Goal: Information Seeking & Learning: Learn about a topic

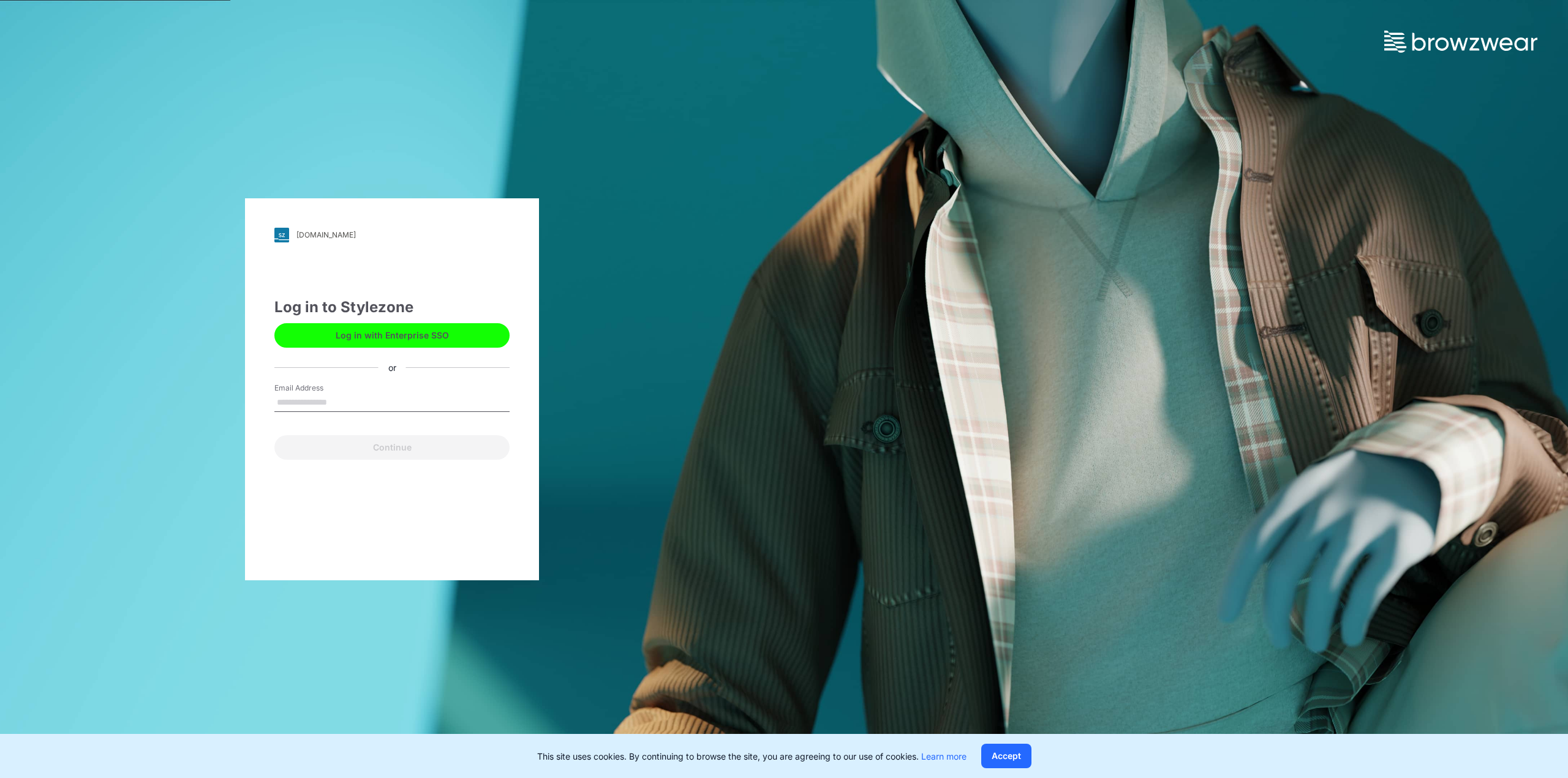
click at [340, 402] on input "Email Address" at bounding box center [392, 403] width 235 height 18
type input "**********"
click at [359, 448] on button "Continue" at bounding box center [392, 447] width 235 height 24
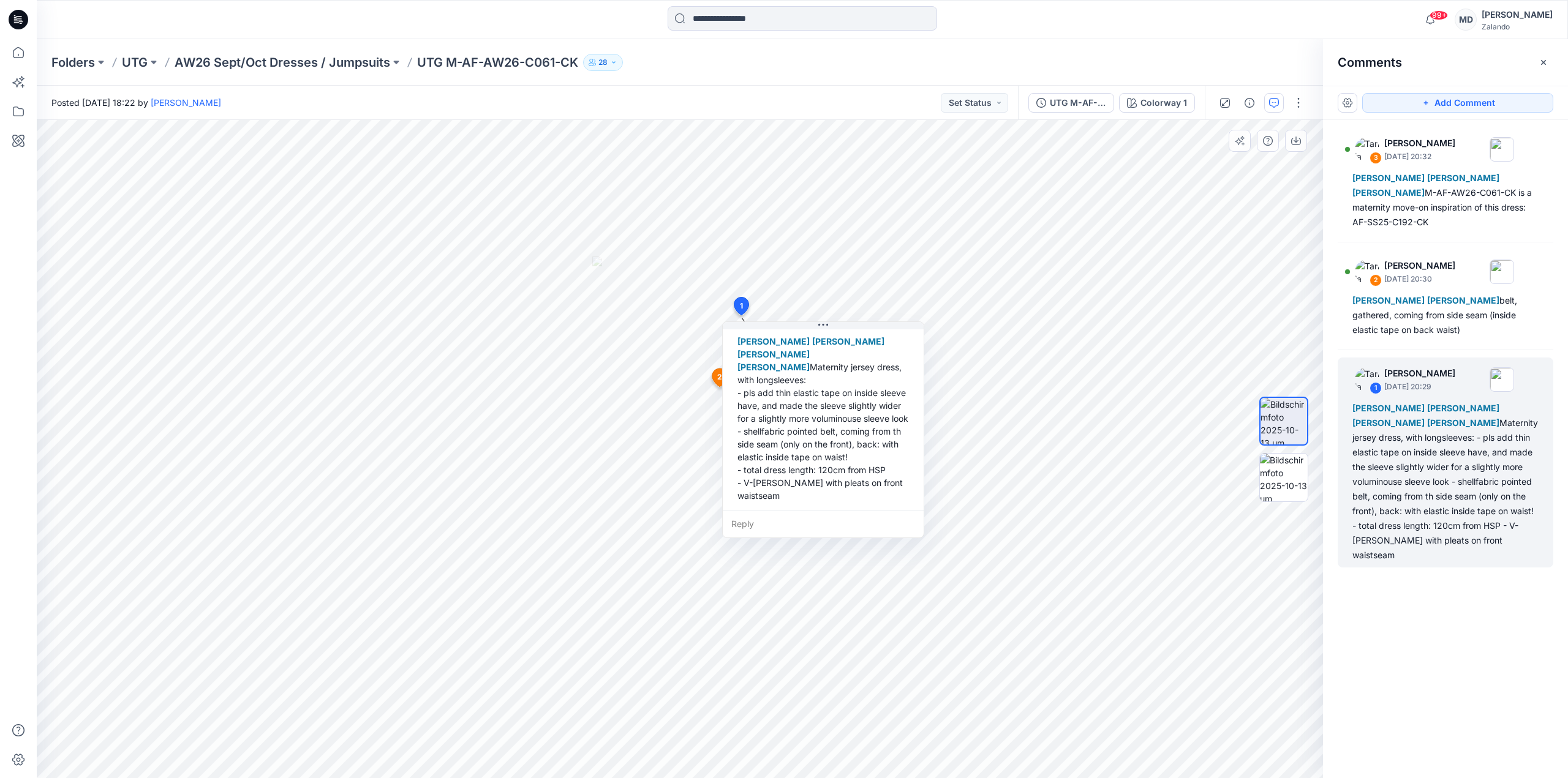
scroll to position [60, 0]
drag, startPoint x: 760, startPoint y: 426, endPoint x: 759, endPoint y: 419, distance: 7.1
click at [759, 419] on div "Marnie Douven Emma Bertelsen Marlene Seefeldt Lise Stougaard Maternity jersey d…" at bounding box center [822, 408] width 181 height 177
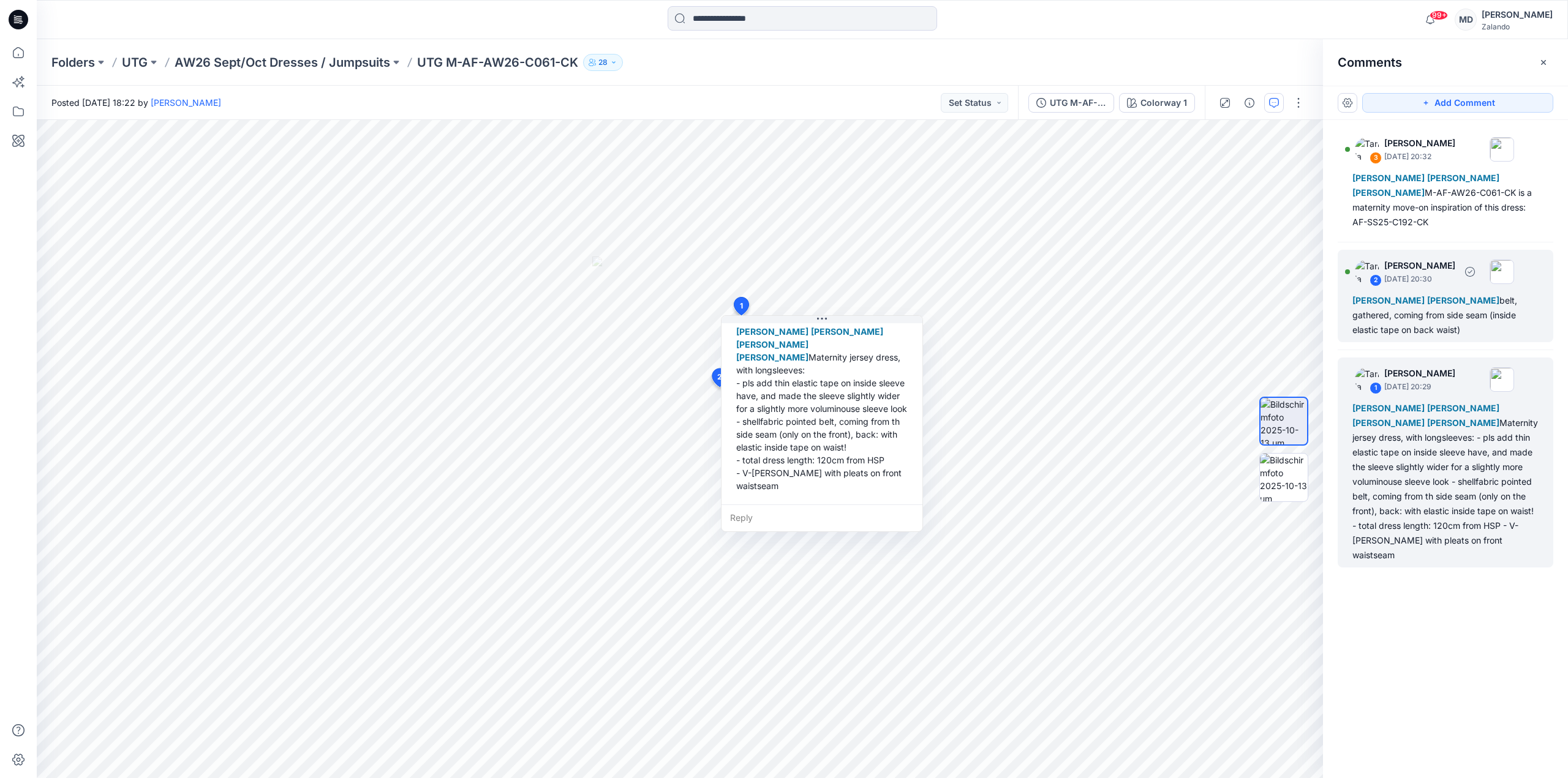
click at [1445, 321] on div "Marnie Douven Lise Stougaard belt, gathered, coming from side seam (inside elas…" at bounding box center [1446, 315] width 186 height 44
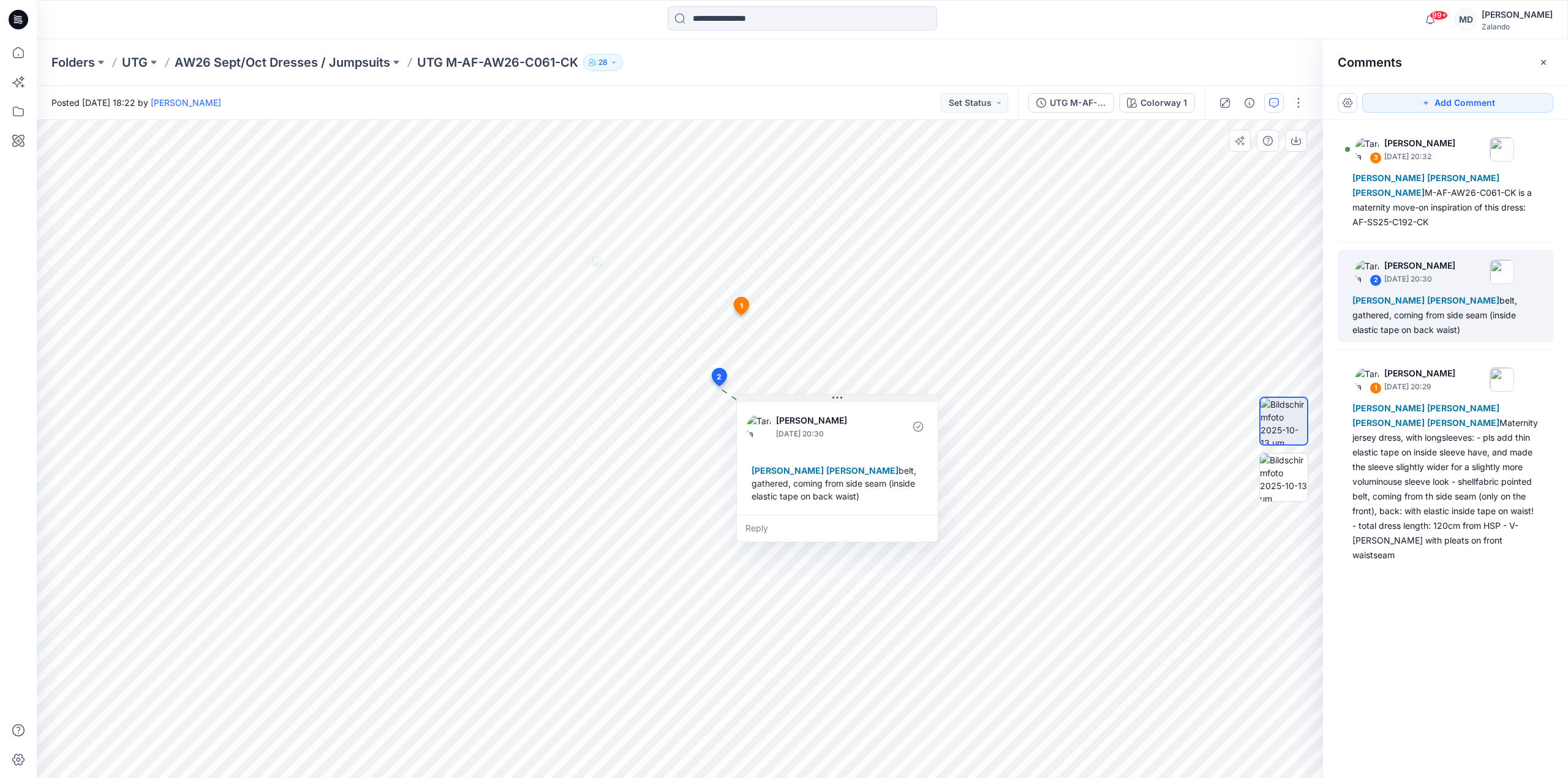
drag, startPoint x: 797, startPoint y: 397, endPoint x: 834, endPoint y: 399, distance: 37.1
click at [834, 399] on icon at bounding box center [837, 398] width 10 height 10
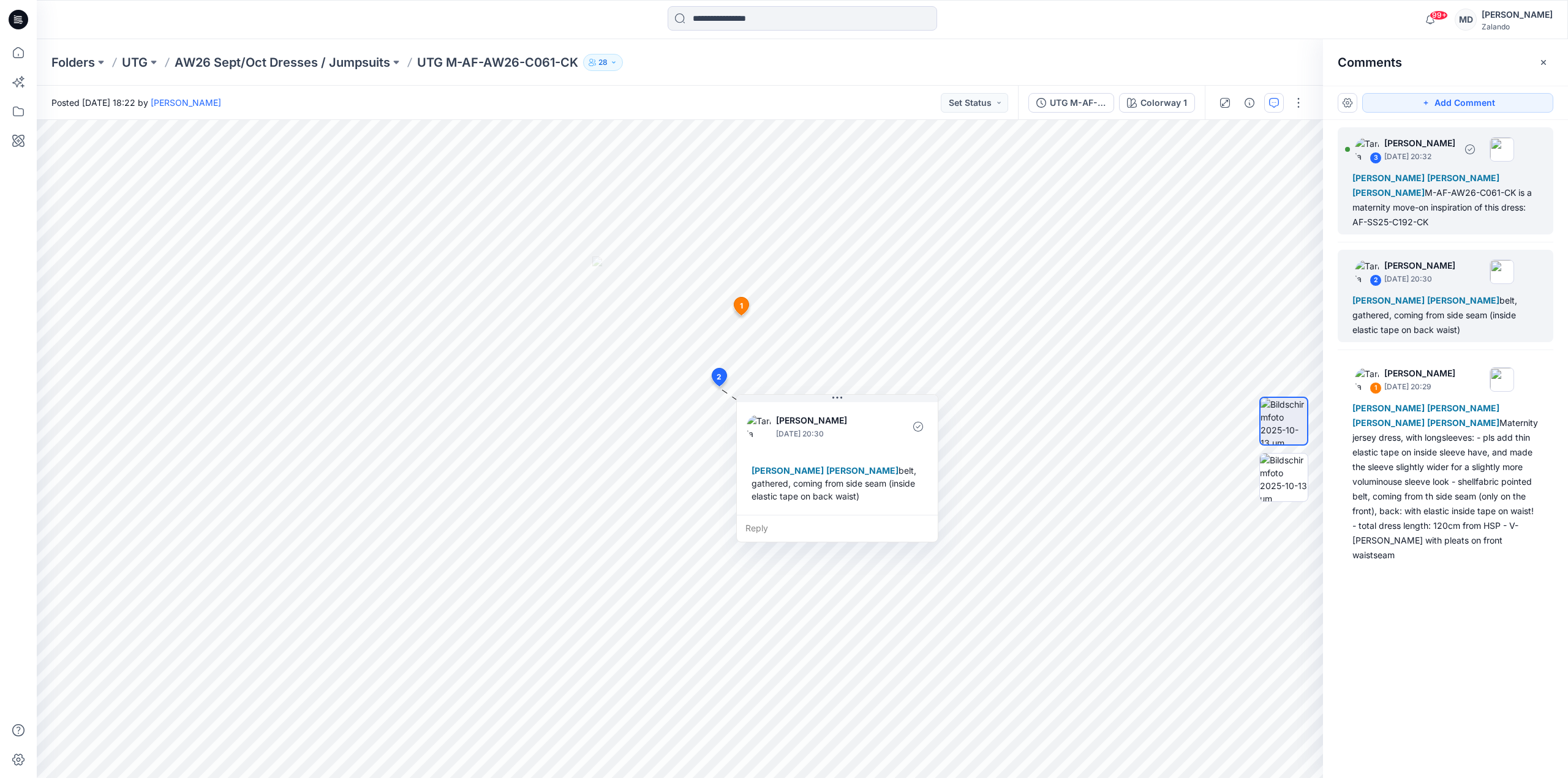
click at [1440, 229] on div "Marnie Douven Emma Bertelsen Lise Stougaard M-AF-AW26-C061-CK is a maternity mo…" at bounding box center [1446, 200] width 186 height 59
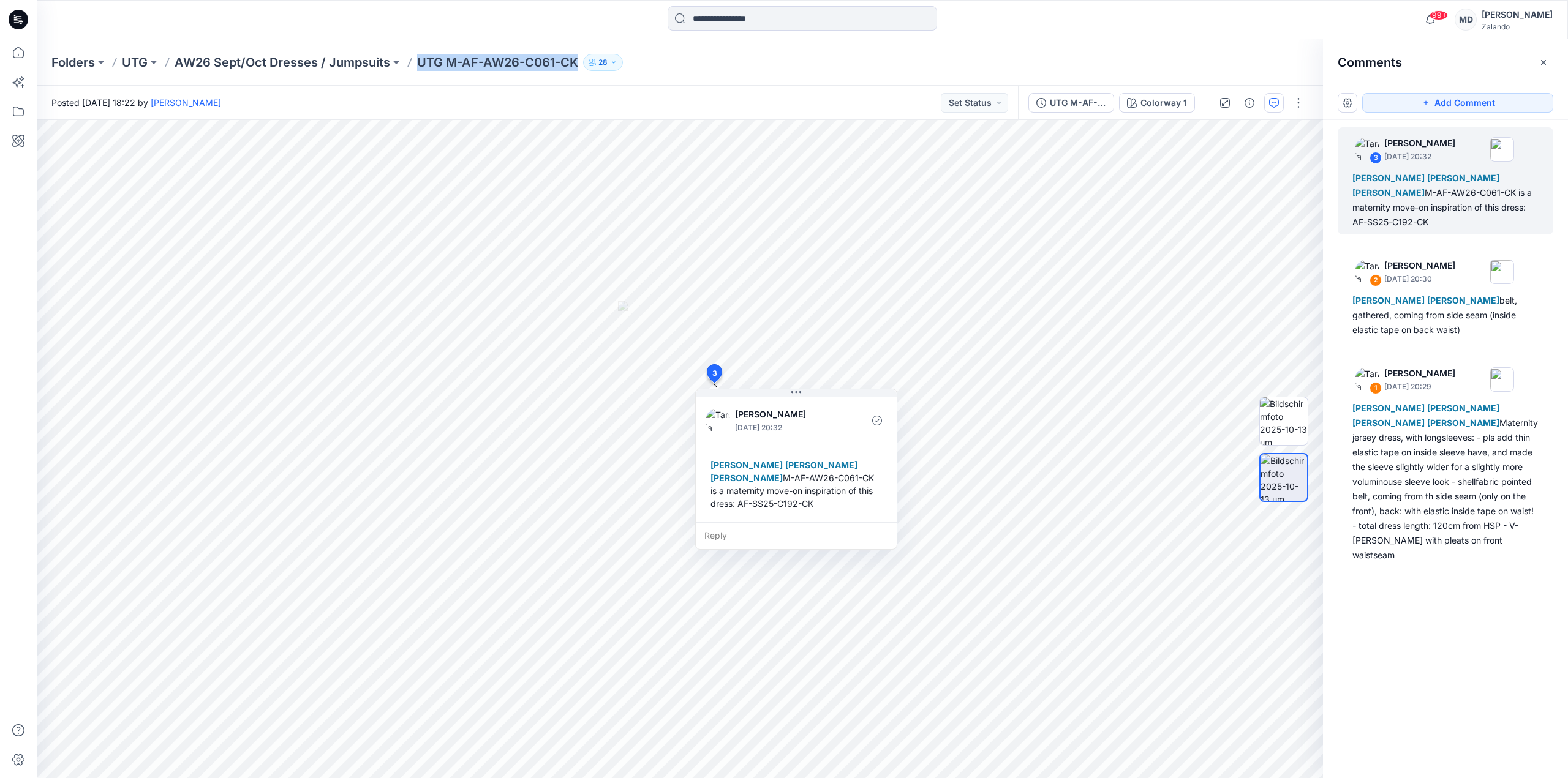
drag, startPoint x: 419, startPoint y: 56, endPoint x: 583, endPoint y: 69, distance: 164.5
click at [583, 69] on div "Folders UTG AW26 Sept/Oct Dresses / Jumpsuits UTG M-AF-AW26-C061-CK 28" at bounding box center [755, 62] width 1406 height 17
copy div "UTG M-AF-AW26-C061-CK 28"
click at [1289, 437] on img at bounding box center [1284, 421] width 48 height 48
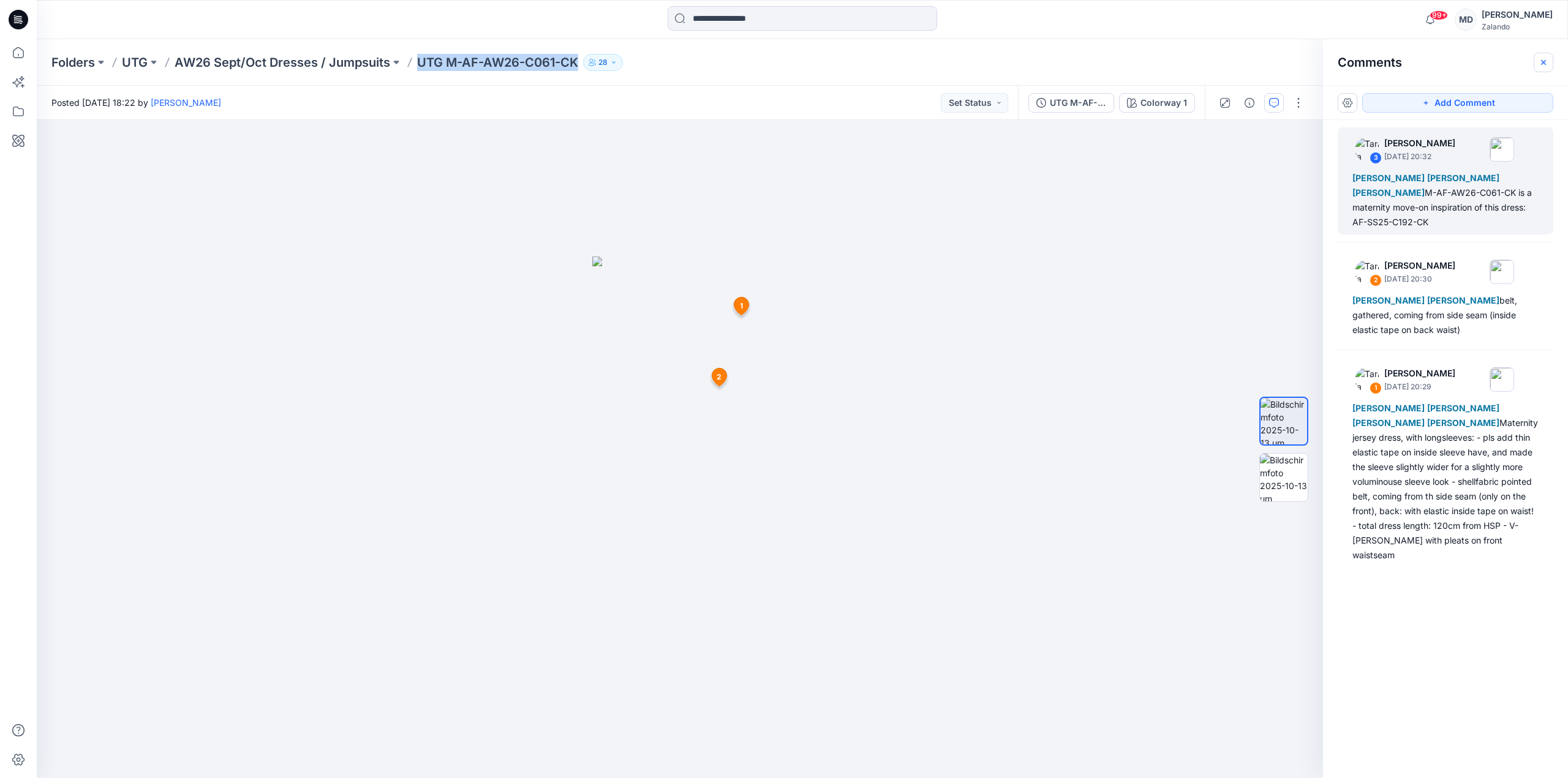
click at [1550, 59] on button "button" at bounding box center [1544, 62] width 20 height 20
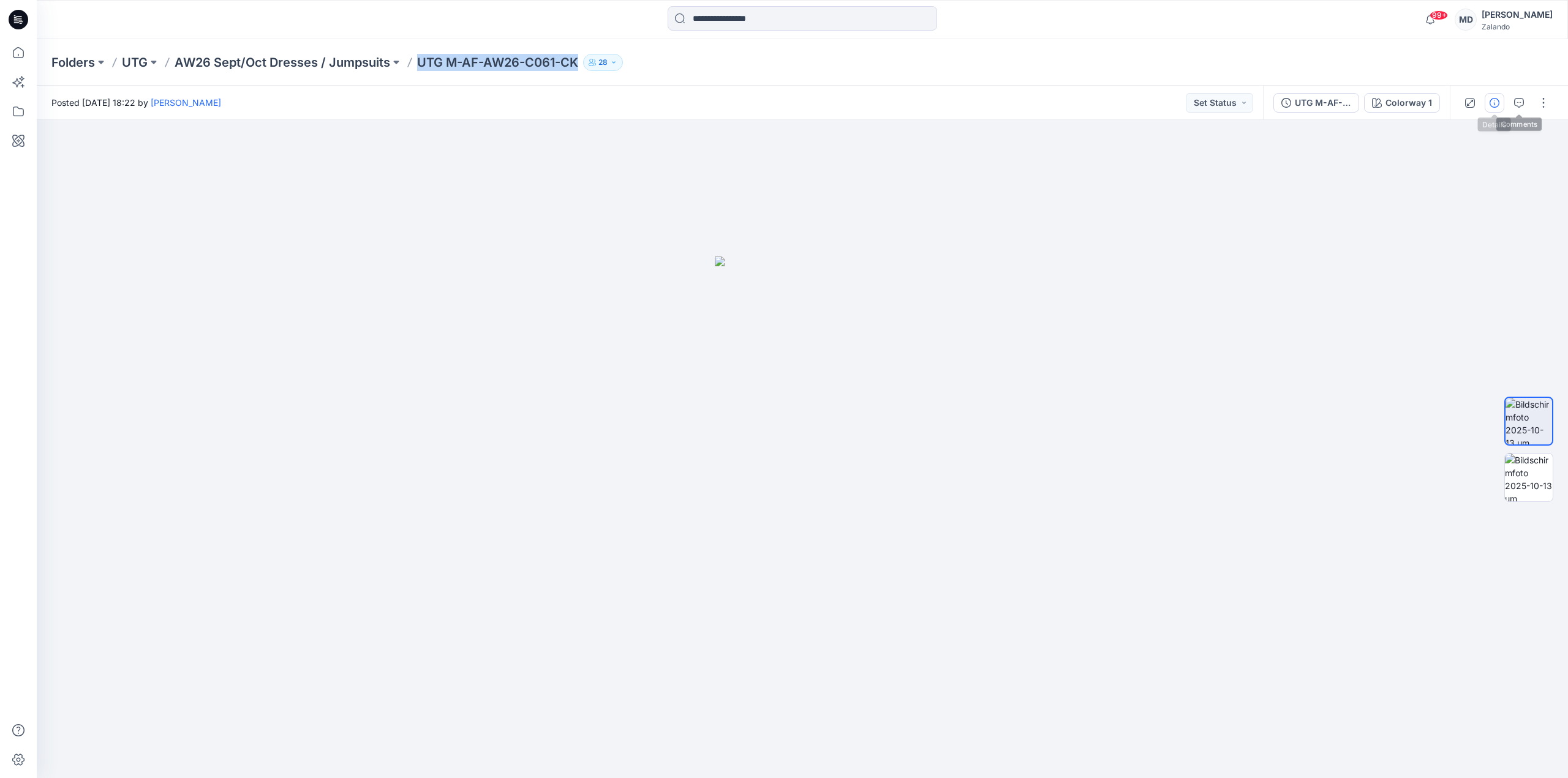
click at [1498, 107] on icon "button" at bounding box center [1495, 103] width 10 height 10
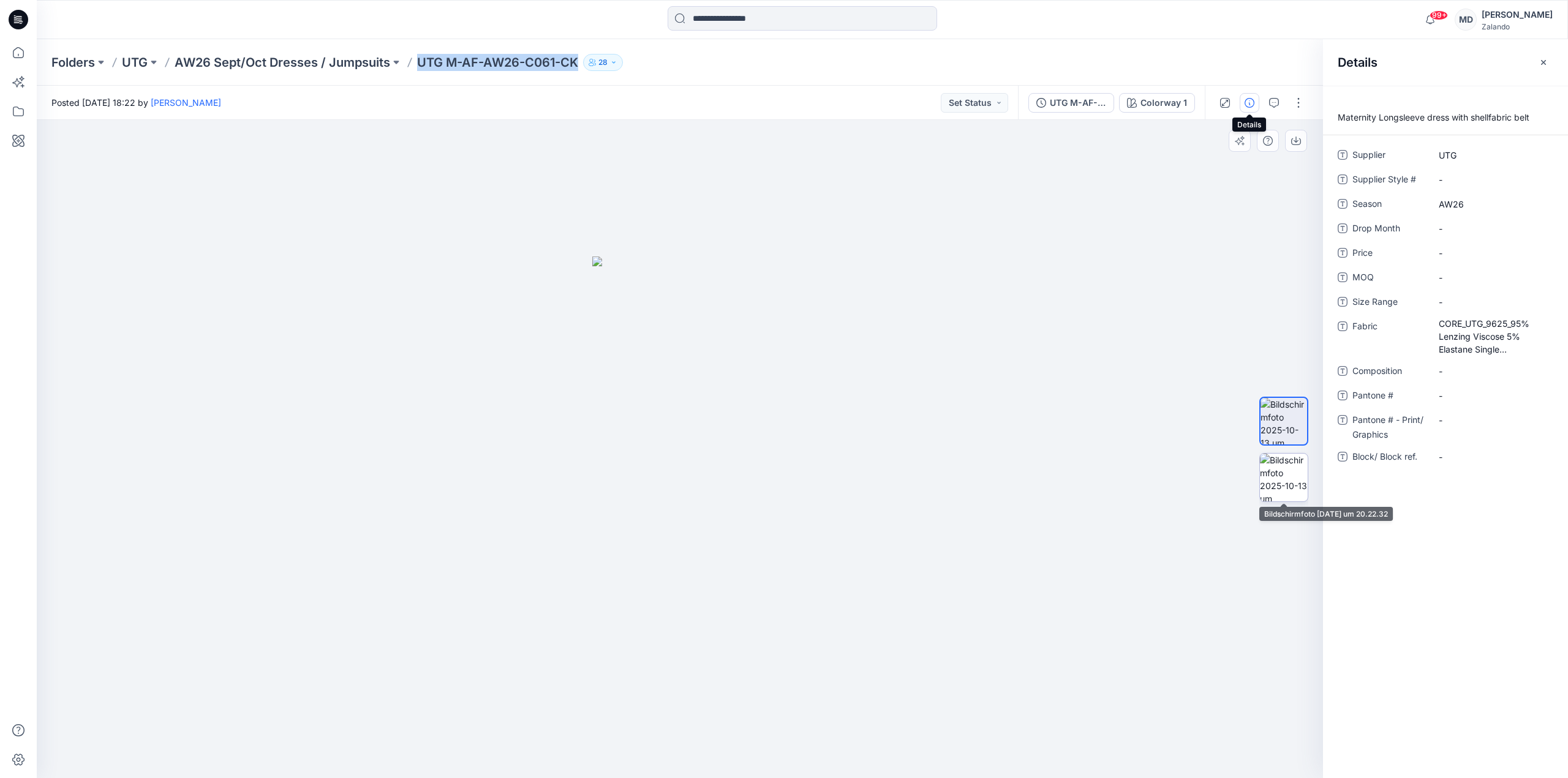
click at [1264, 480] on img at bounding box center [1284, 477] width 48 height 48
click at [699, 548] on img at bounding box center [680, 540] width 124 height 477
